Goal: Check status: Check status

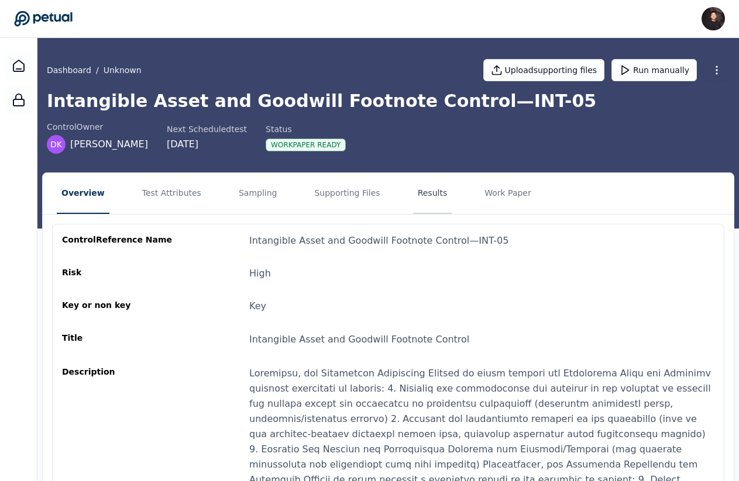
click at [413, 201] on button "Results" at bounding box center [432, 193] width 39 height 41
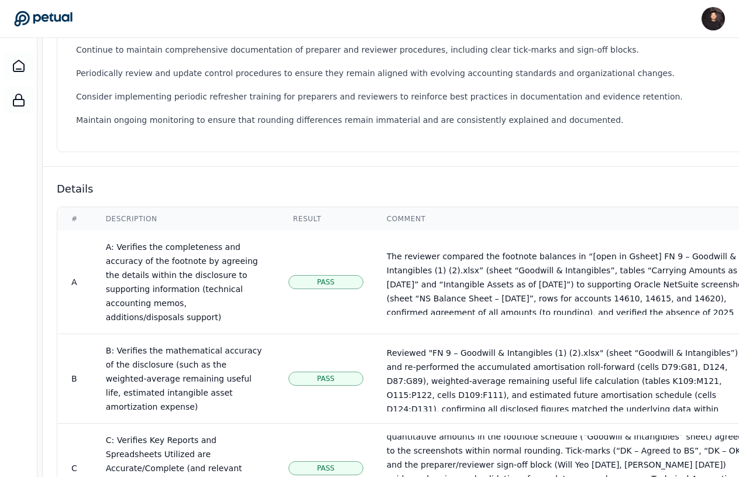
scroll to position [414, 0]
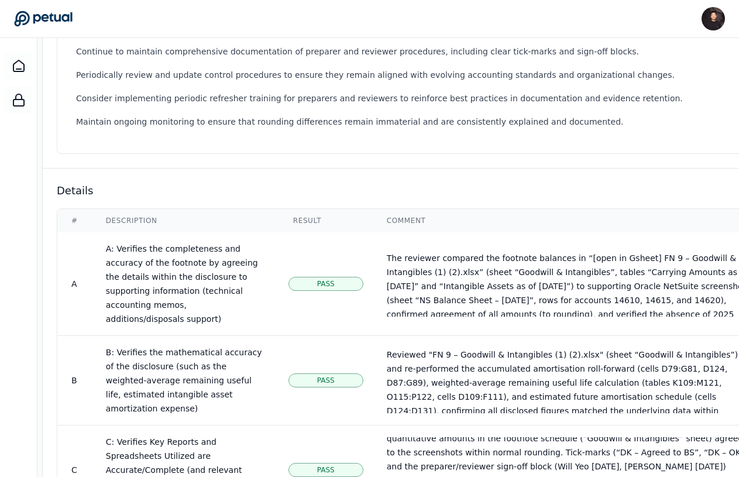
click at [282, 258] on td "Pass" at bounding box center [326, 284] width 94 height 104
click at [319, 260] on td "Pass" at bounding box center [326, 284] width 94 height 104
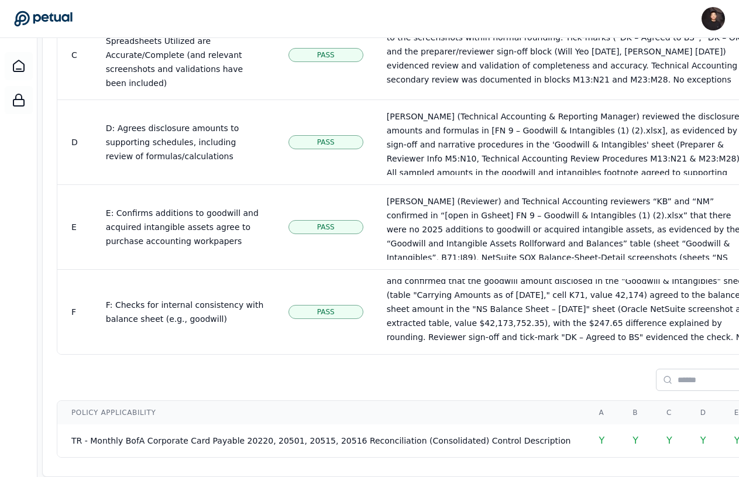
scroll to position [829, 0]
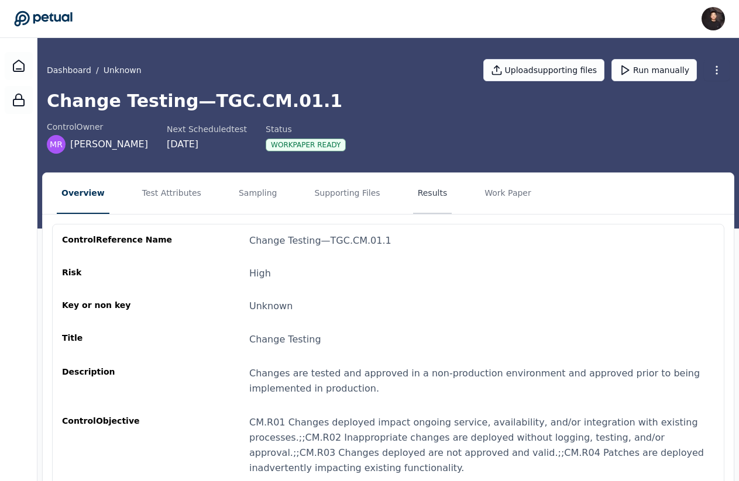
click at [422, 191] on button "Results" at bounding box center [432, 193] width 39 height 41
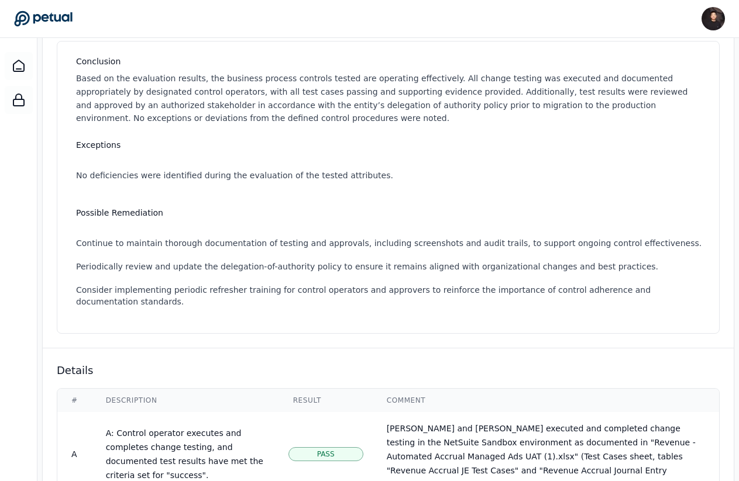
scroll to position [444, 0]
